Goal: Transaction & Acquisition: Book appointment/travel/reservation

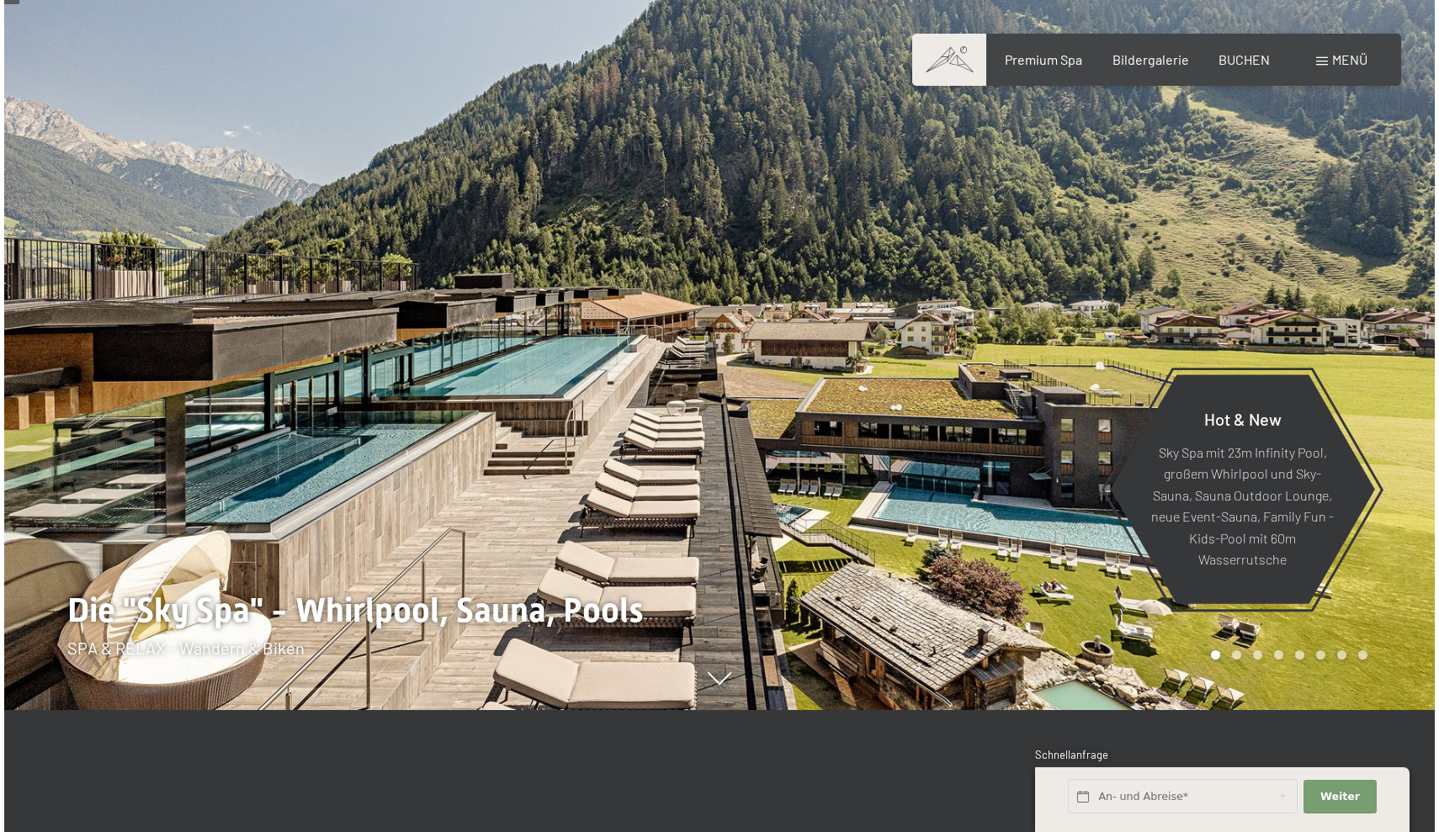
scroll to position [125, 0]
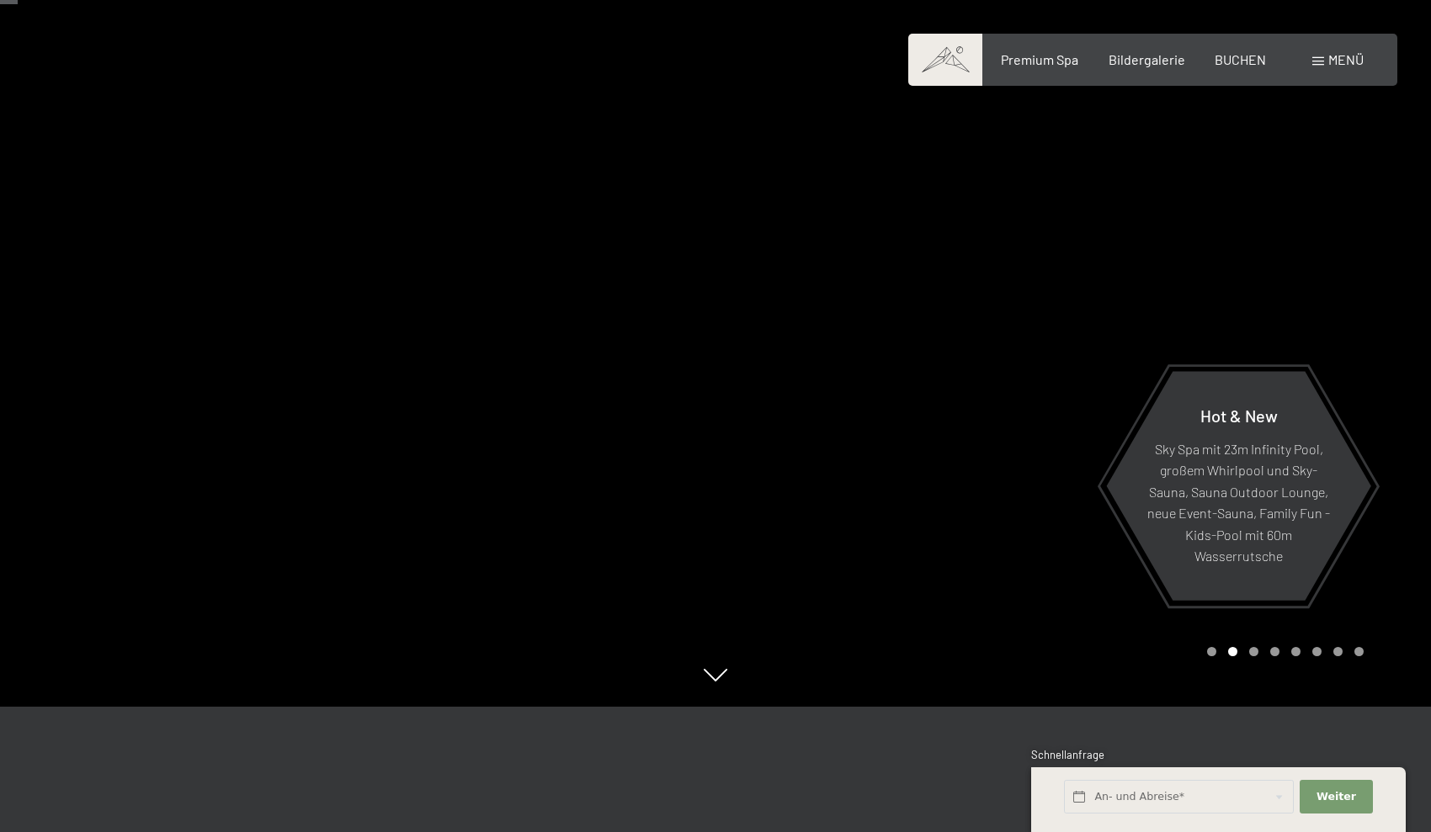
click at [1331, 60] on span "Menü" at bounding box center [1345, 59] width 35 height 16
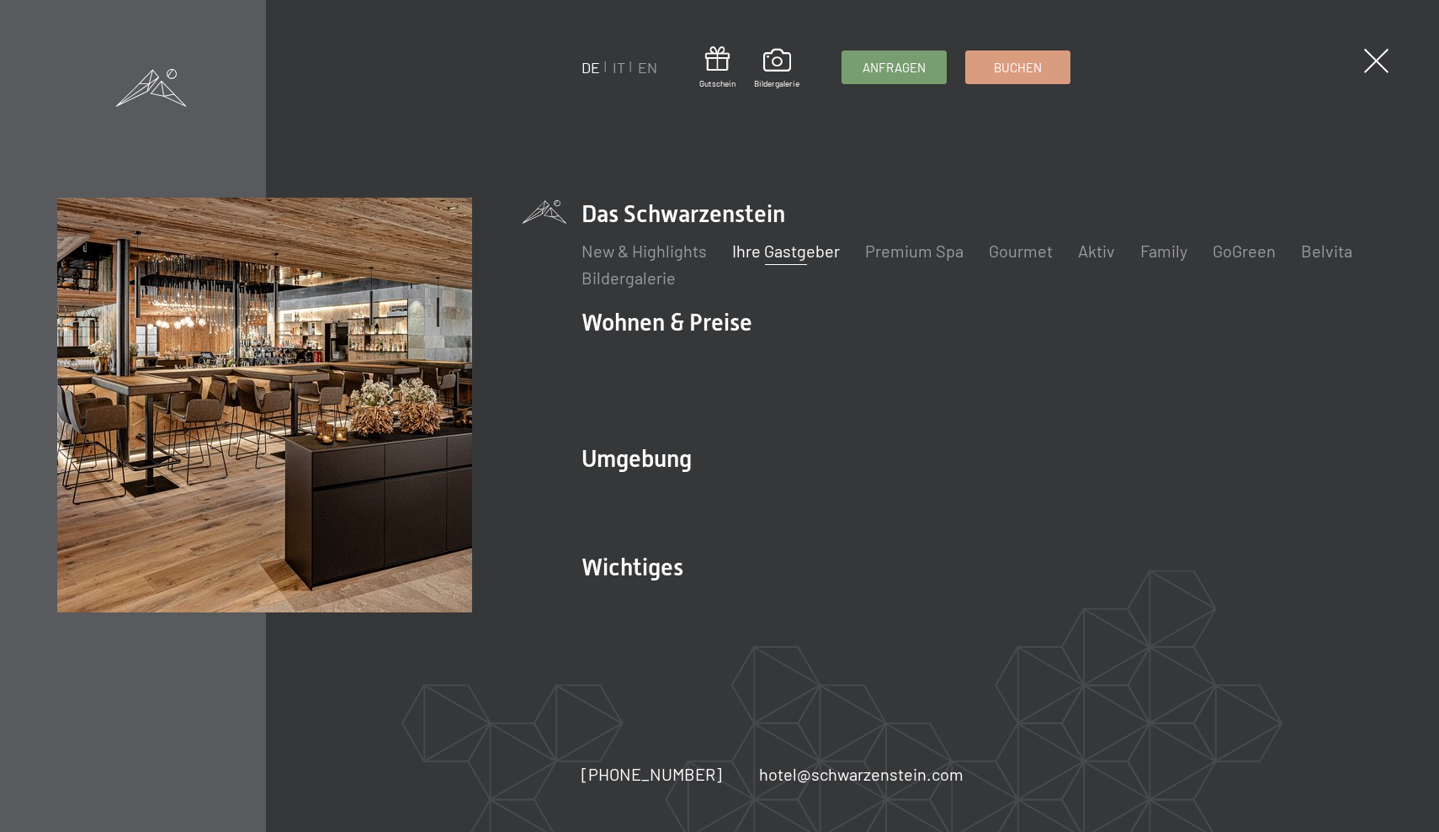
click at [824, 261] on link "Ihre Gastgeber" at bounding box center [786, 251] width 108 height 20
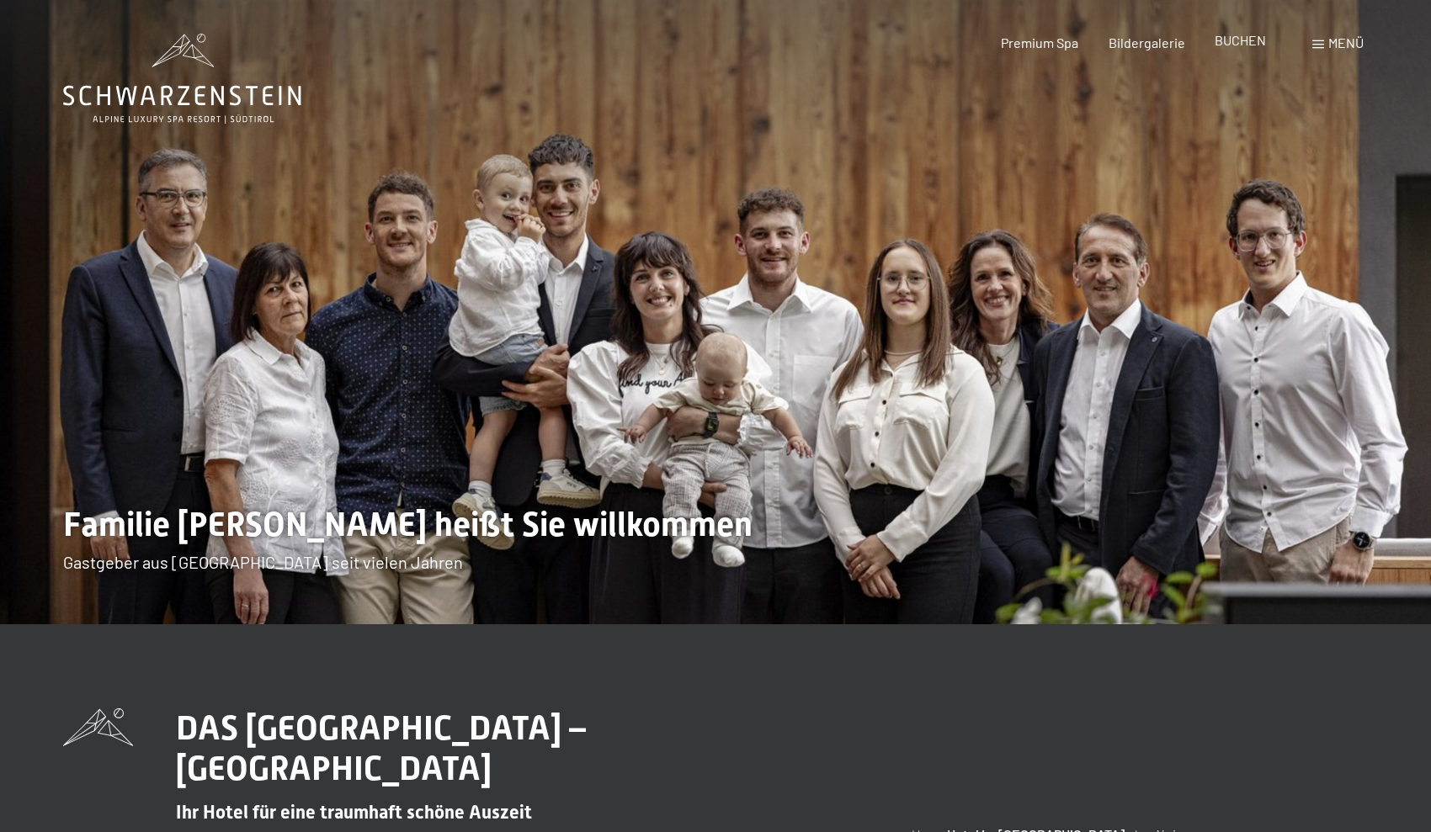
click at [1220, 33] on span "BUCHEN" at bounding box center [1239, 40] width 51 height 16
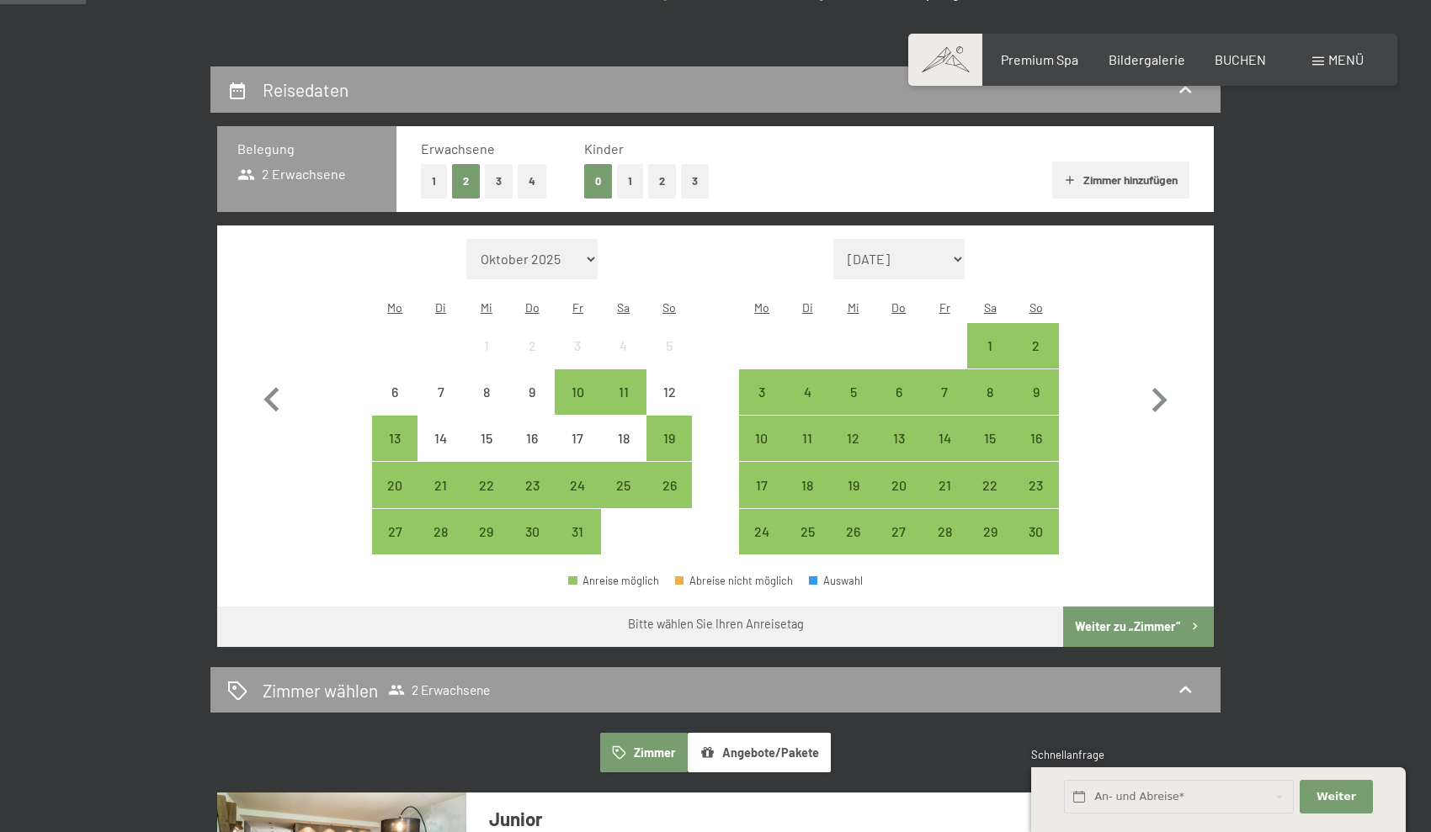
scroll to position [332, 0]
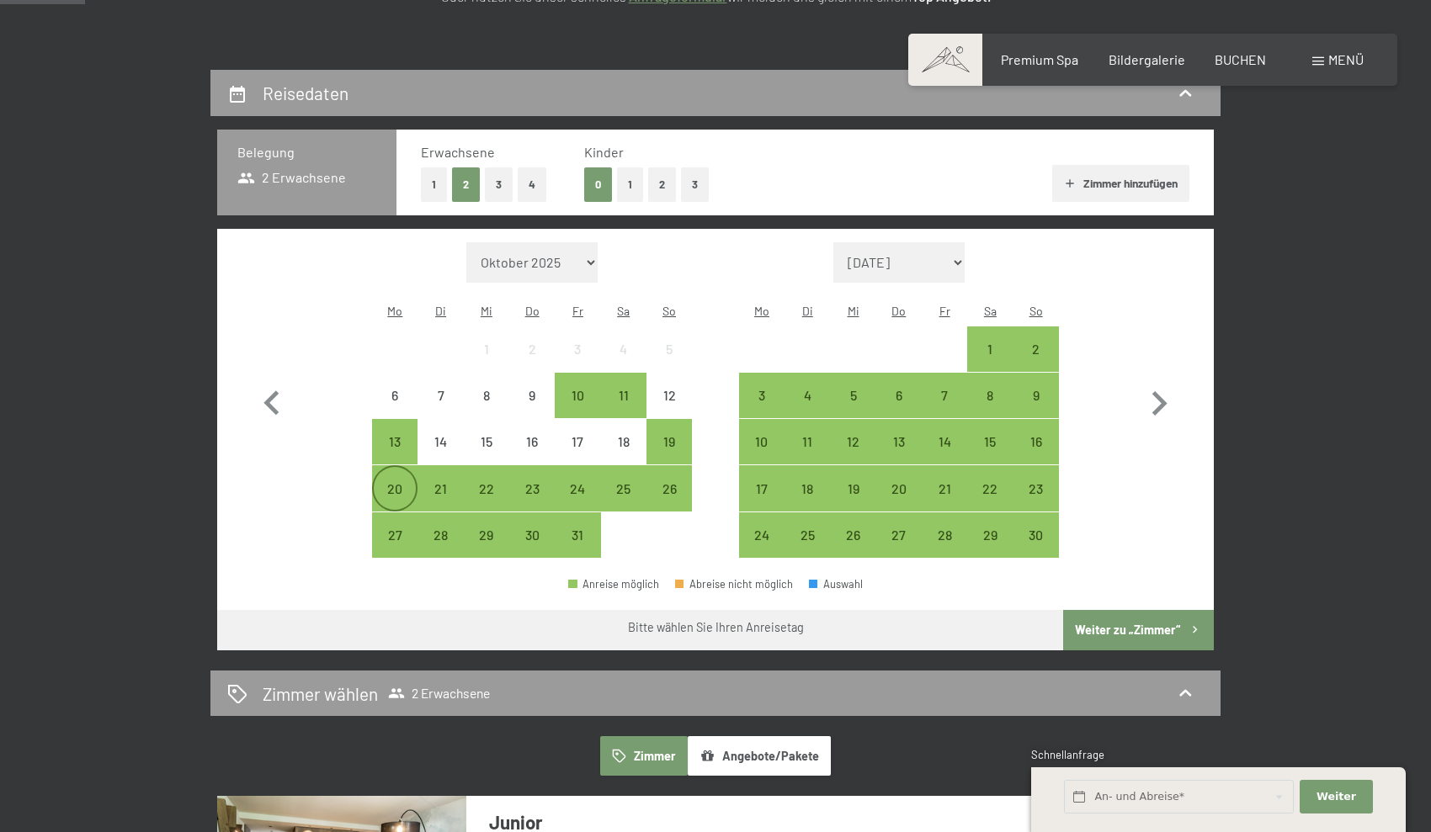
click at [392, 482] on div "20" at bounding box center [395, 503] width 42 height 42
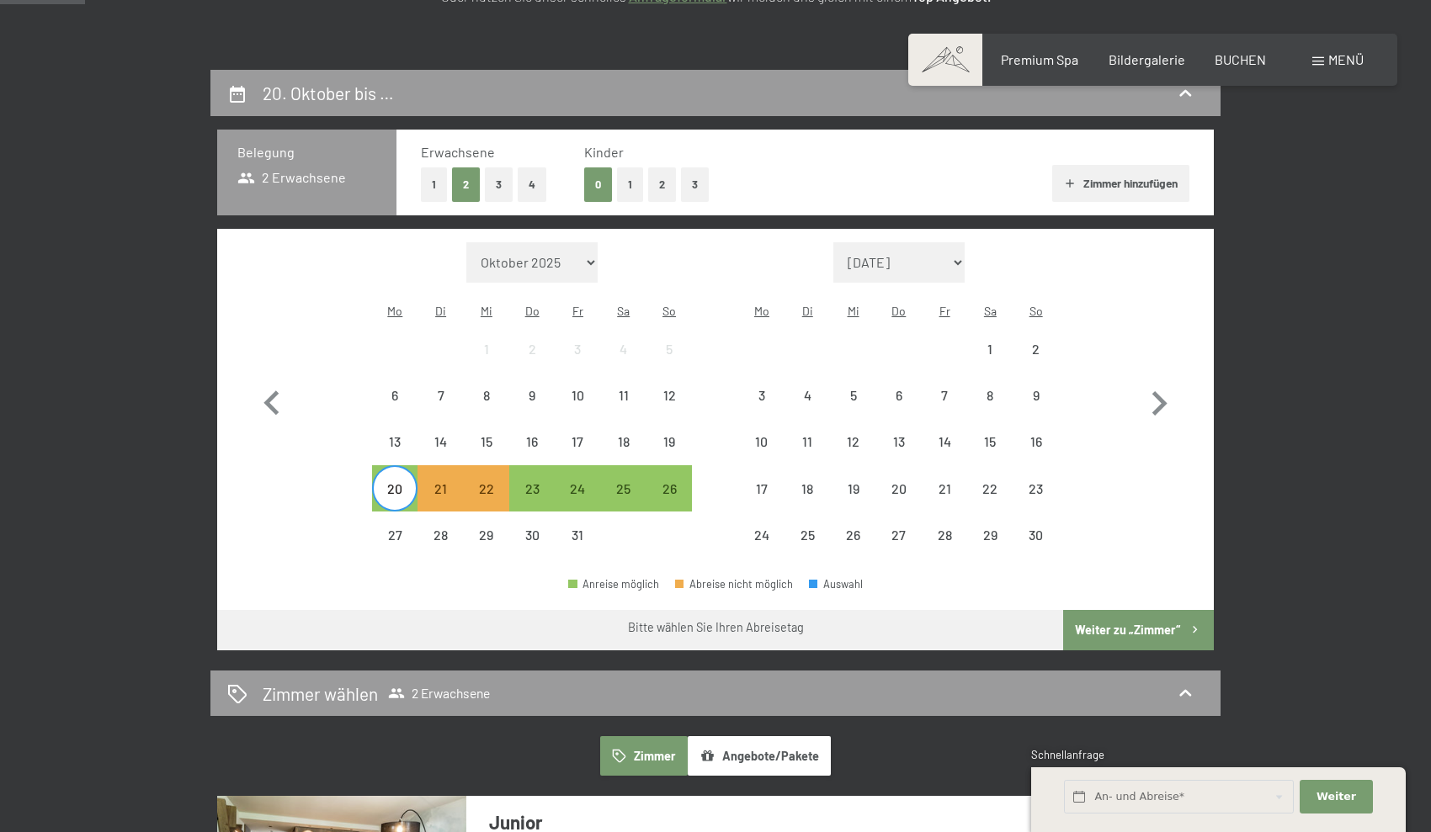
click at [396, 482] on div "20" at bounding box center [395, 503] width 42 height 42
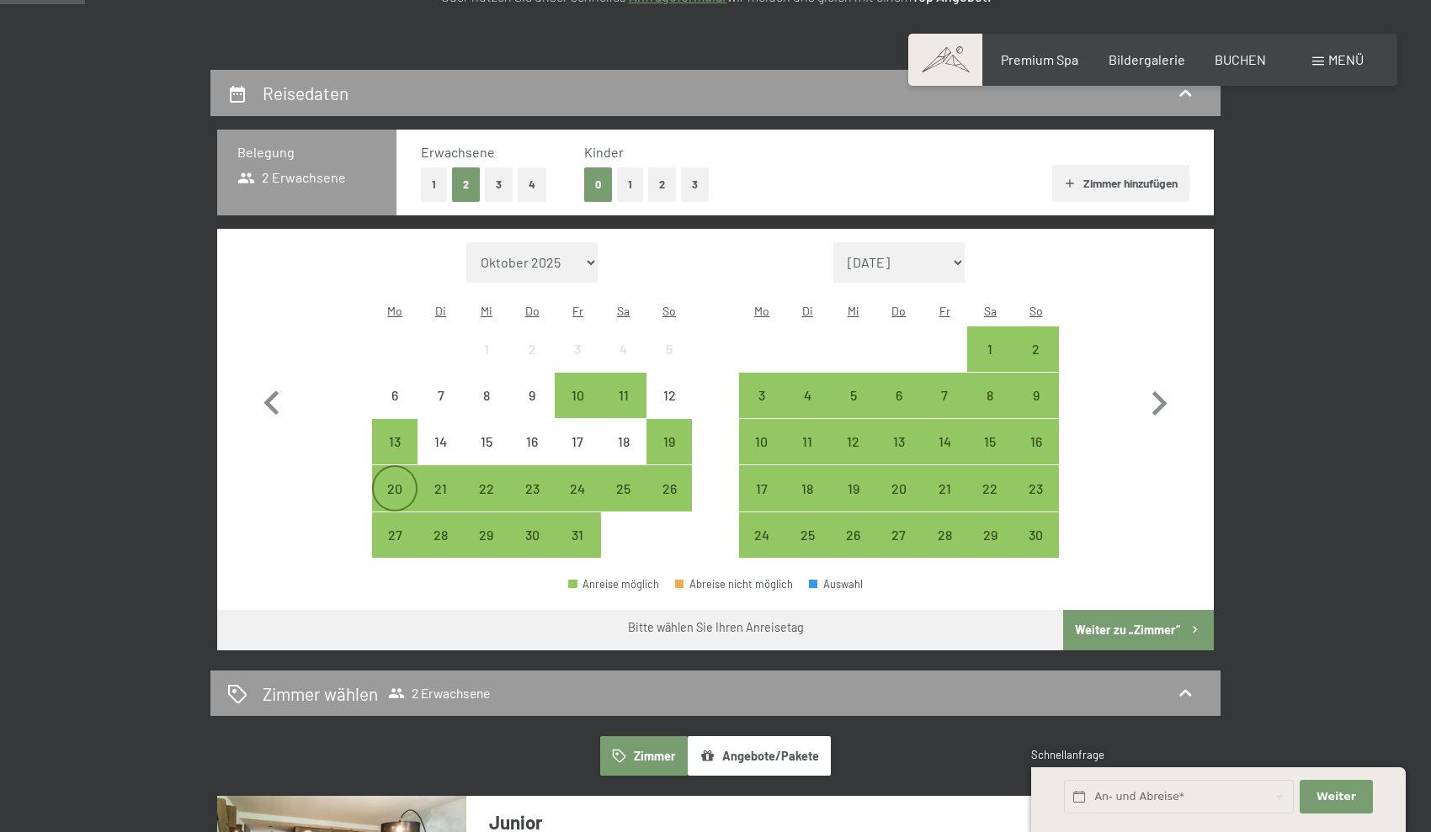
click at [392, 482] on div "20" at bounding box center [395, 503] width 42 height 42
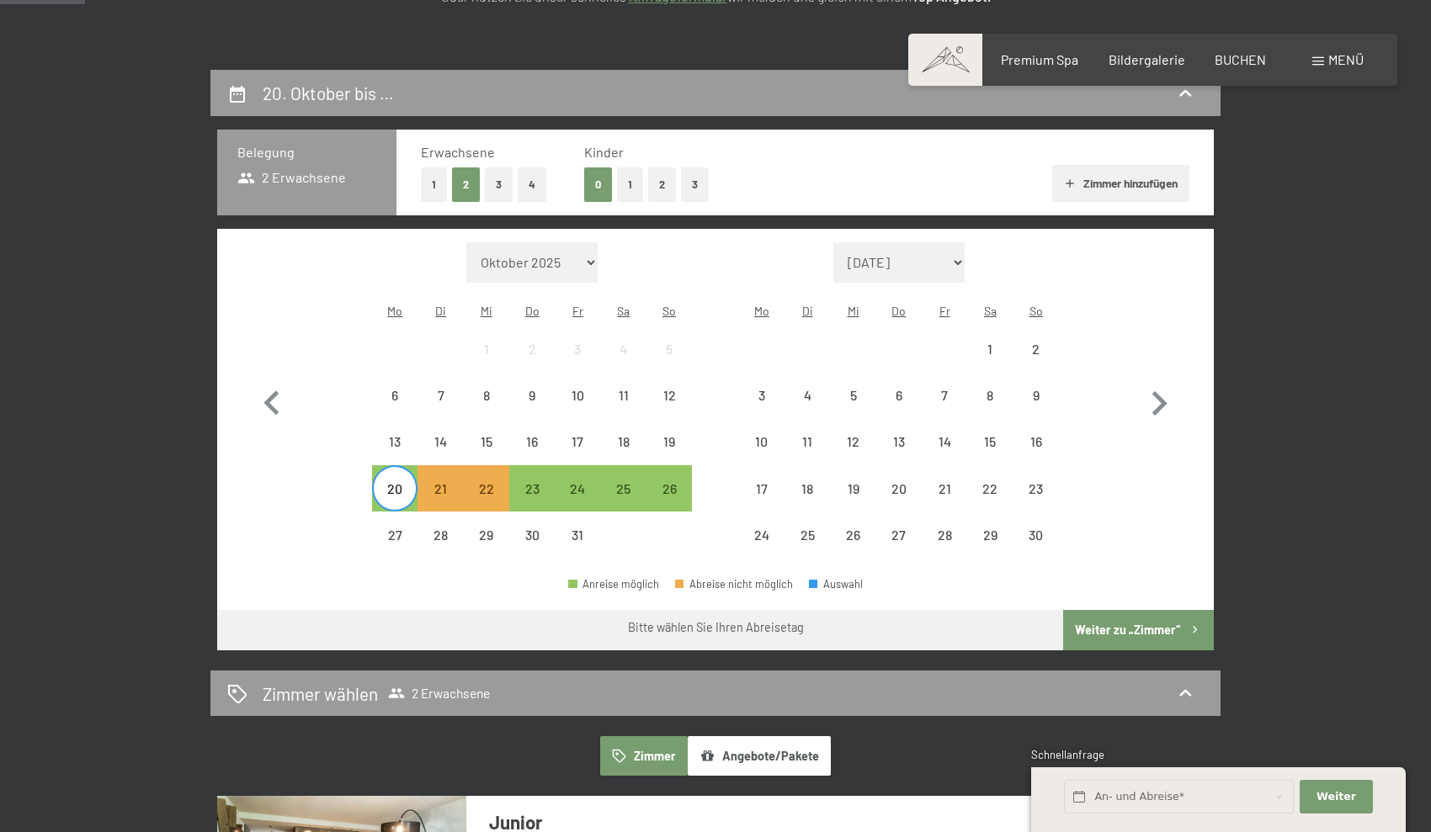
click at [401, 482] on div "20" at bounding box center [395, 503] width 42 height 42
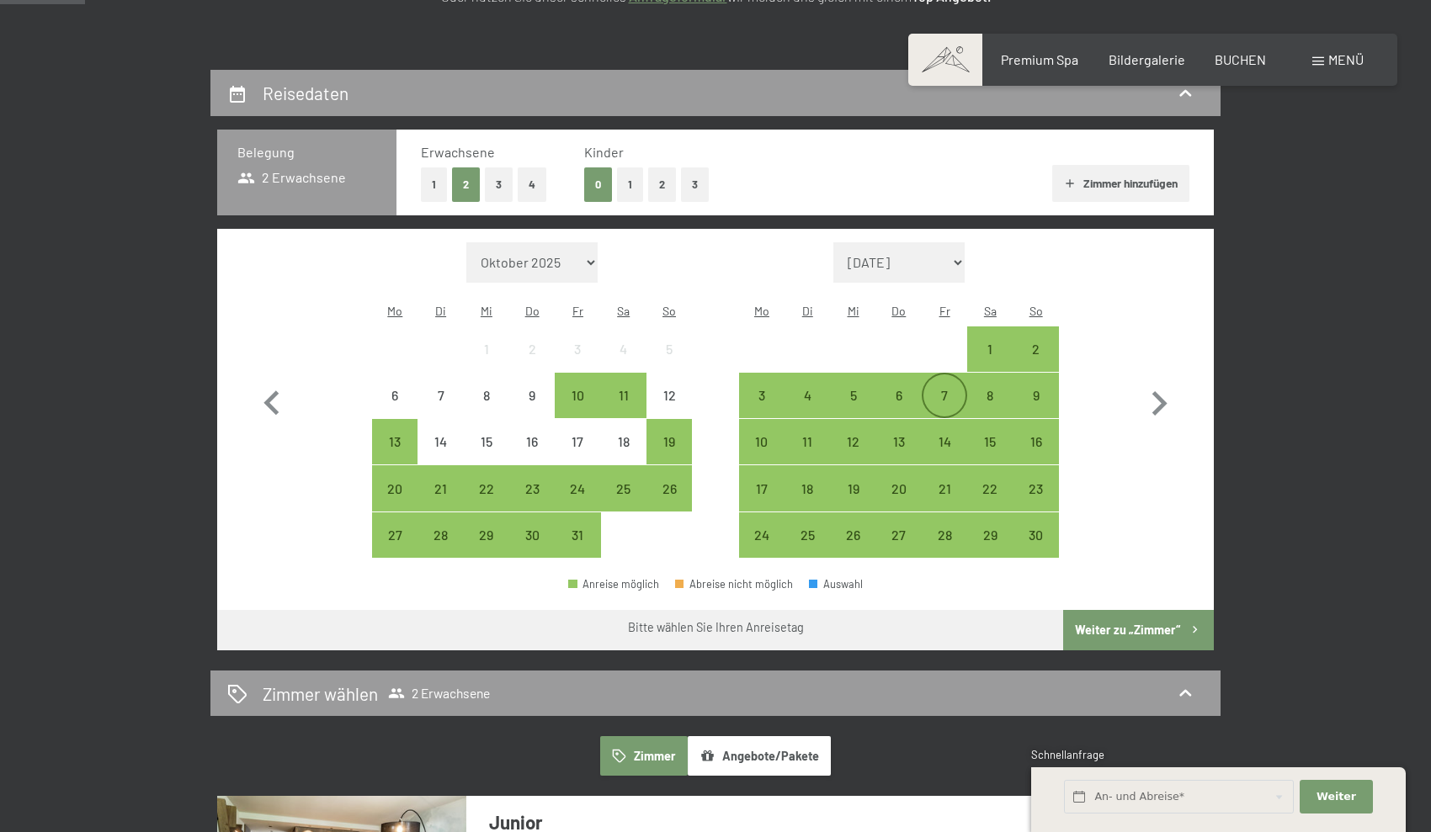
click at [948, 389] on div "7" at bounding box center [944, 410] width 42 height 42
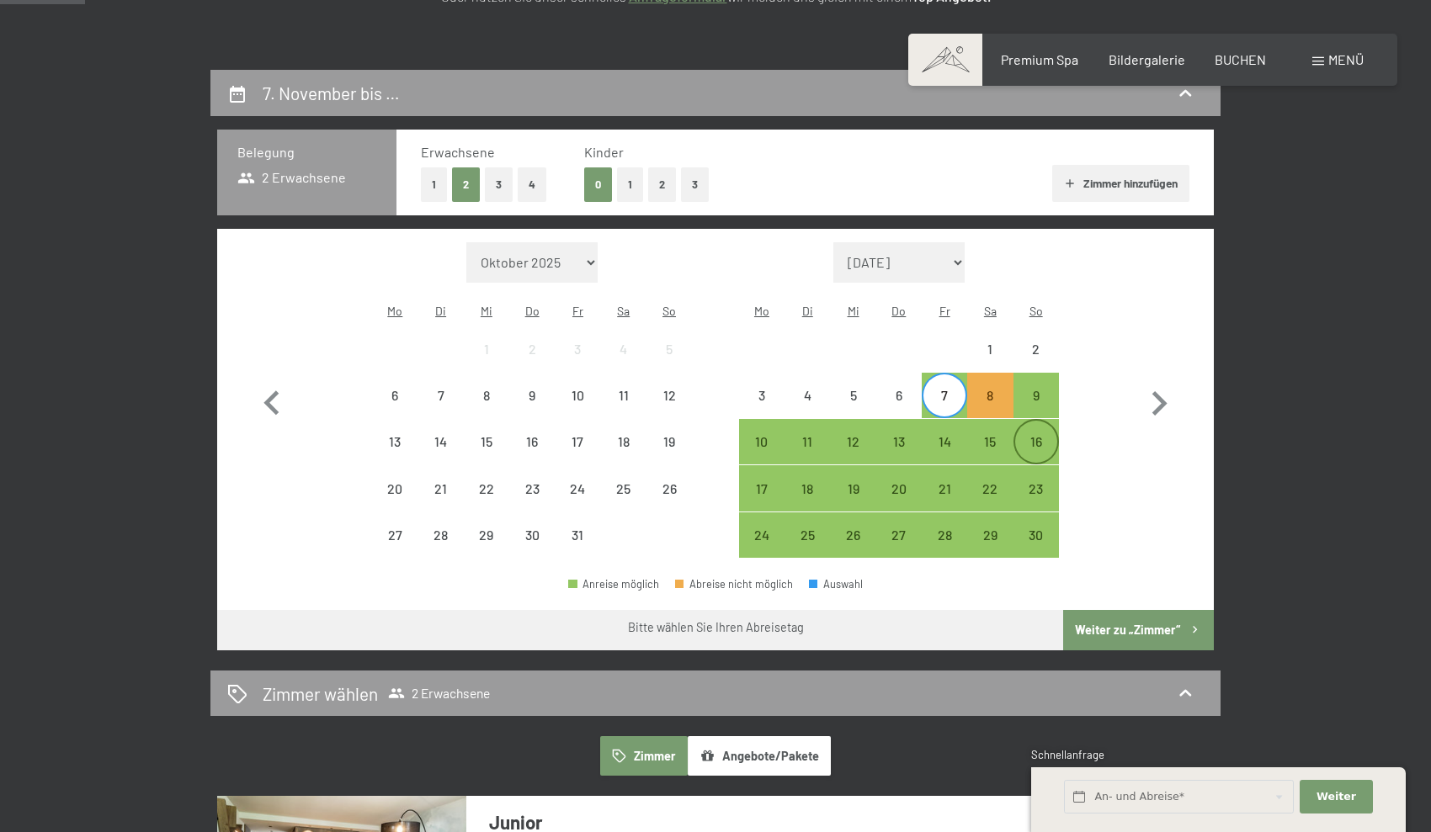
click at [1036, 435] on div "16" at bounding box center [1036, 456] width 42 height 42
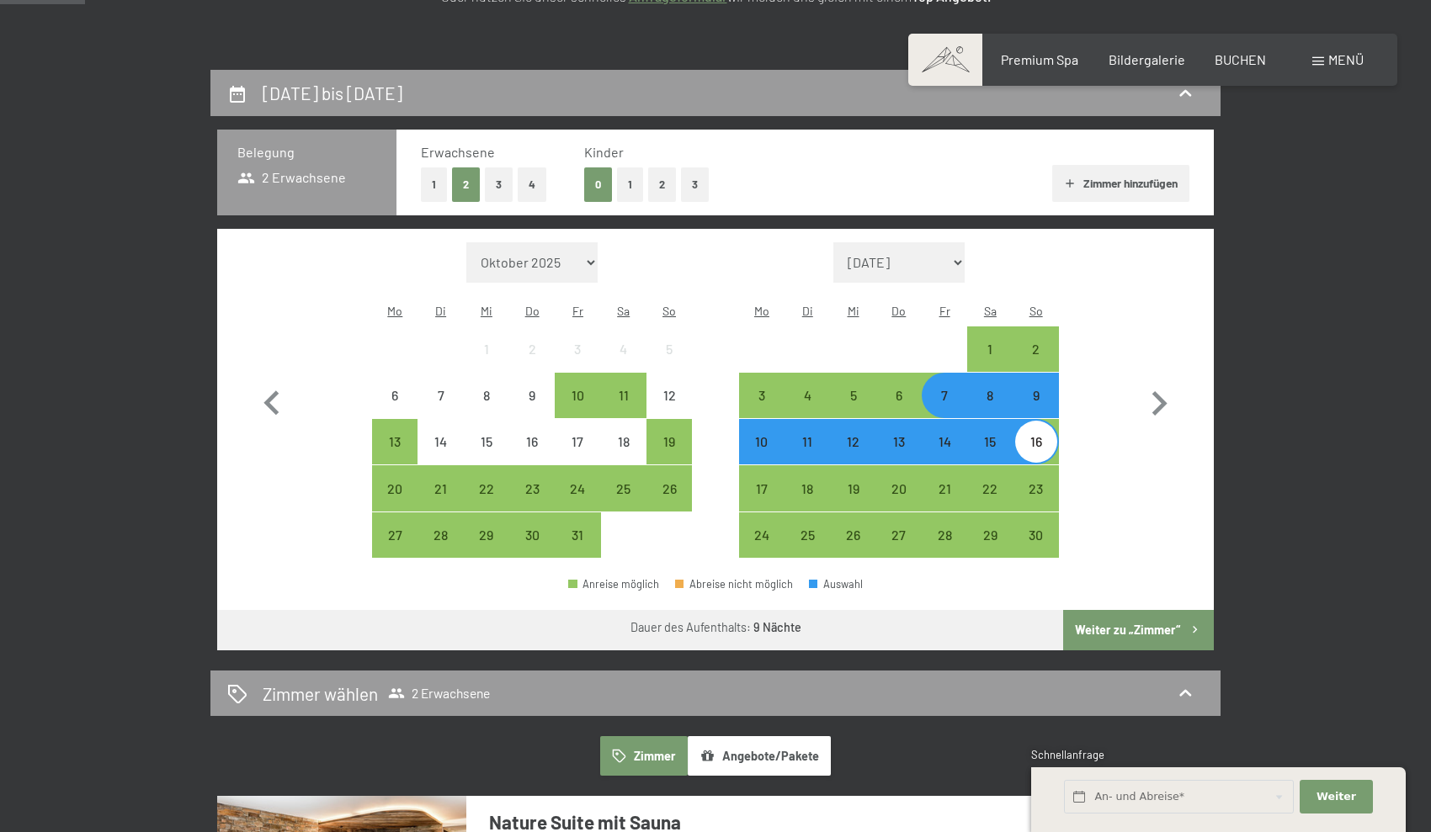
click at [1109, 610] on button "Weiter zu „Zimmer“" at bounding box center [1138, 630] width 151 height 40
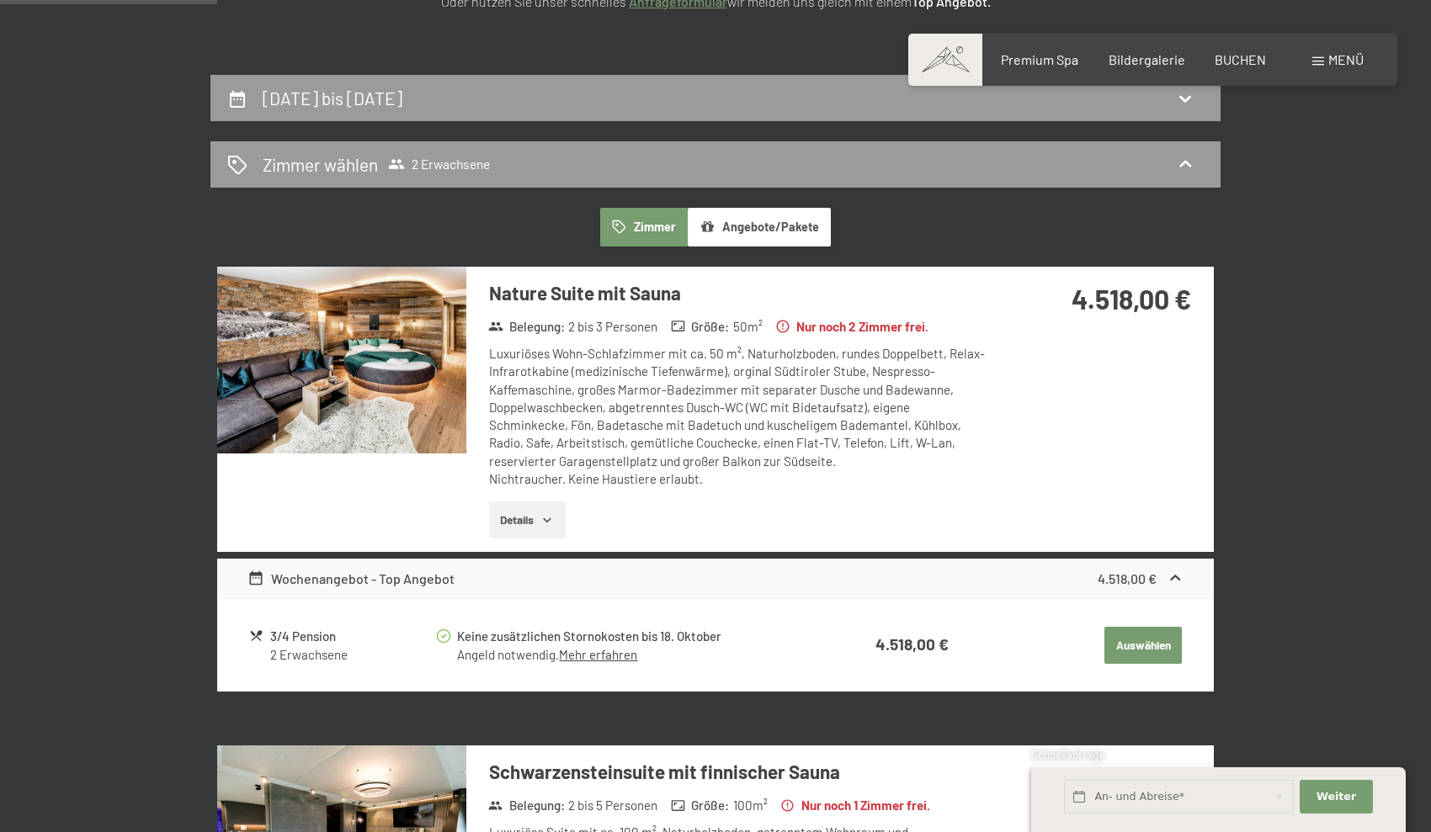
scroll to position [325, 0]
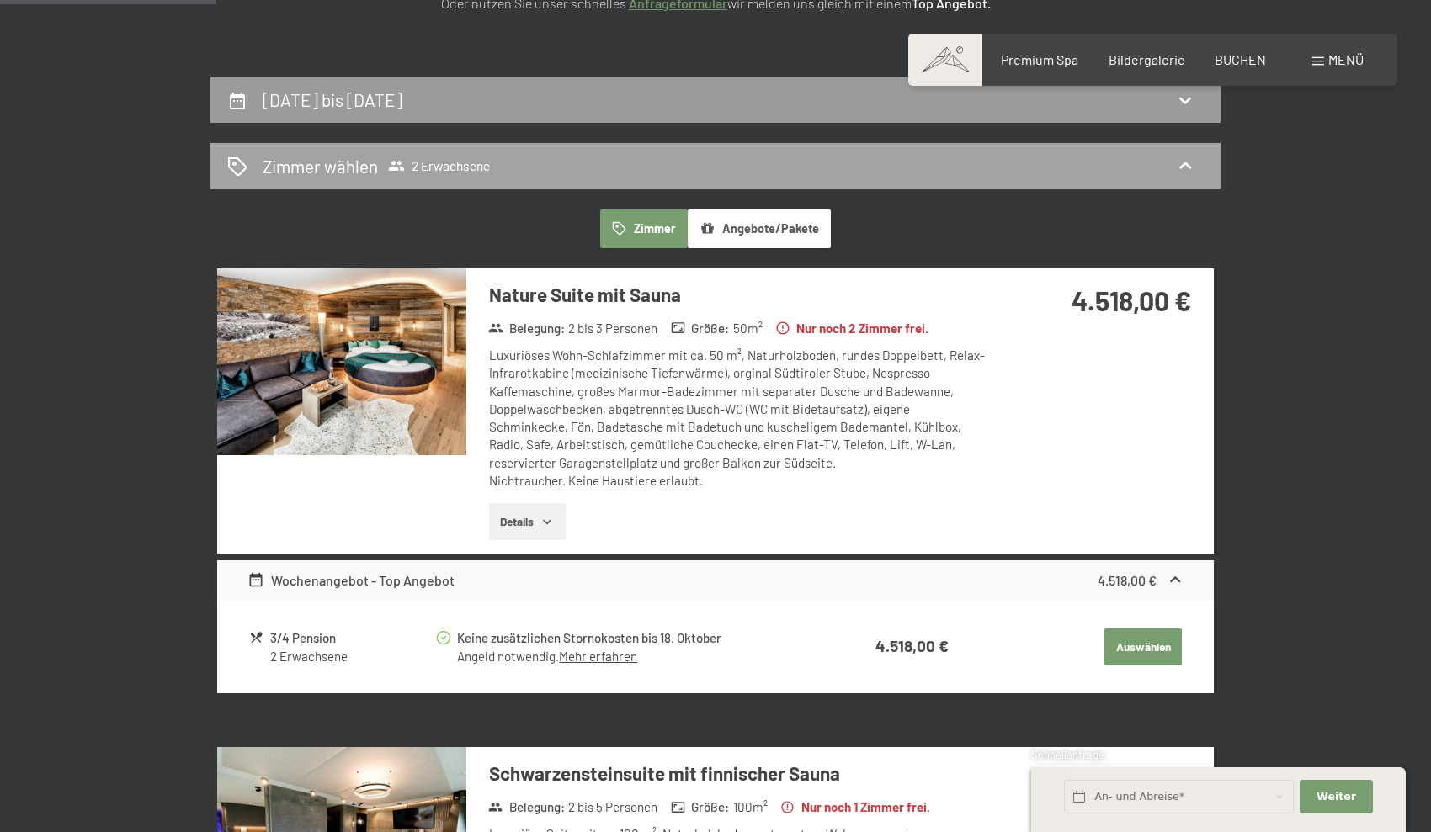
click at [1186, 166] on icon at bounding box center [1185, 166] width 20 height 20
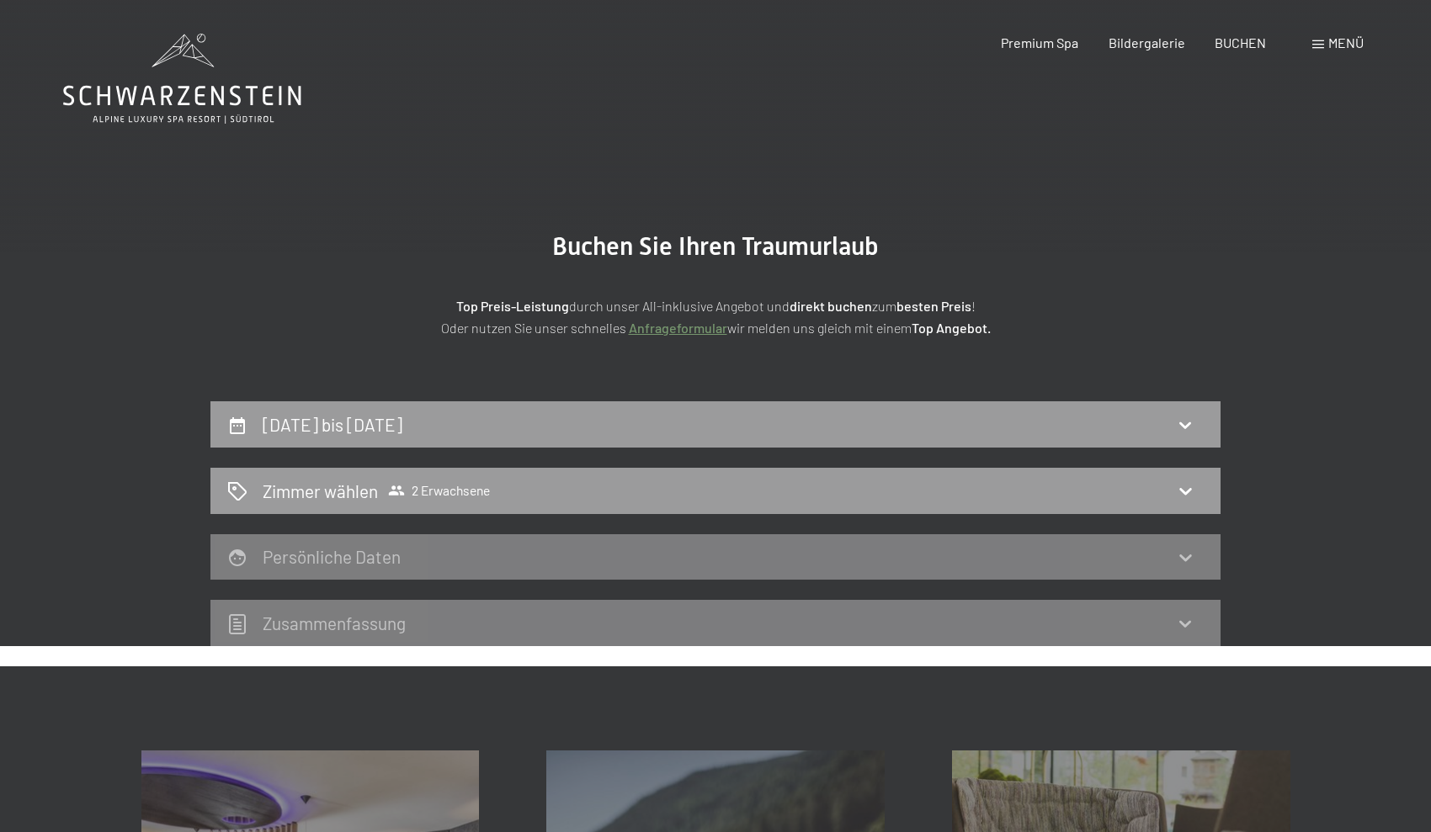
scroll to position [0, 0]
